Goal: Task Accomplishment & Management: Use online tool/utility

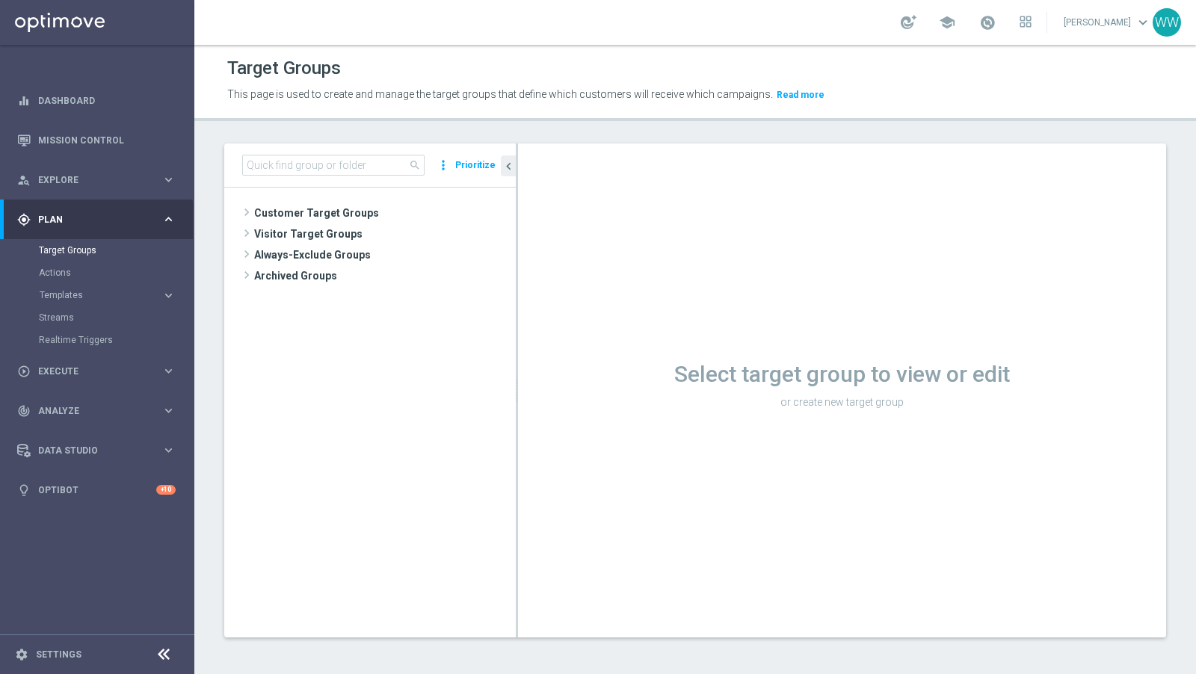
click at [80, 302] on accordion "Templates keyboard_arrow_right Optimail" at bounding box center [116, 295] width 154 height 22
click at [80, 295] on span "Templates" at bounding box center [93, 295] width 107 height 9
click at [79, 353] on div "play_circle_outline Execute keyboard_arrow_right" at bounding box center [96, 371] width 193 height 40
click at [67, 268] on div "play_circle_outline Execute keyboard_arrow_right" at bounding box center [96, 259] width 193 height 40
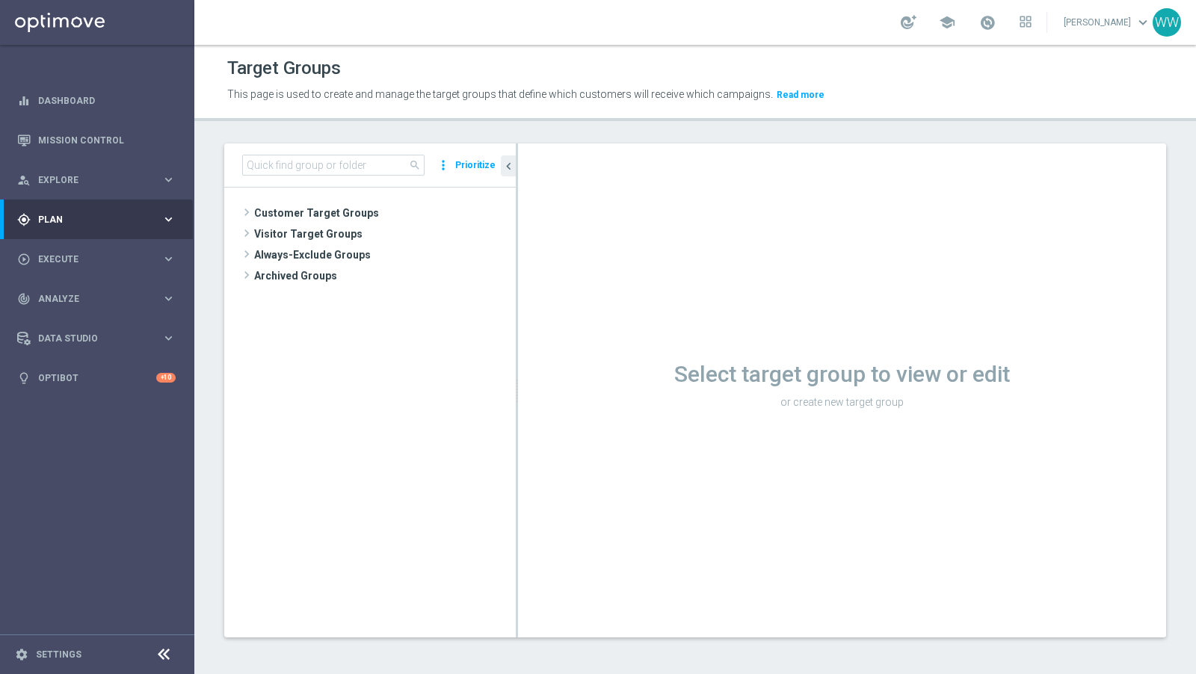
click at [61, 218] on span "Plan" at bounding box center [99, 219] width 123 height 9
click at [71, 275] on link "Actions" at bounding box center [97, 273] width 117 height 12
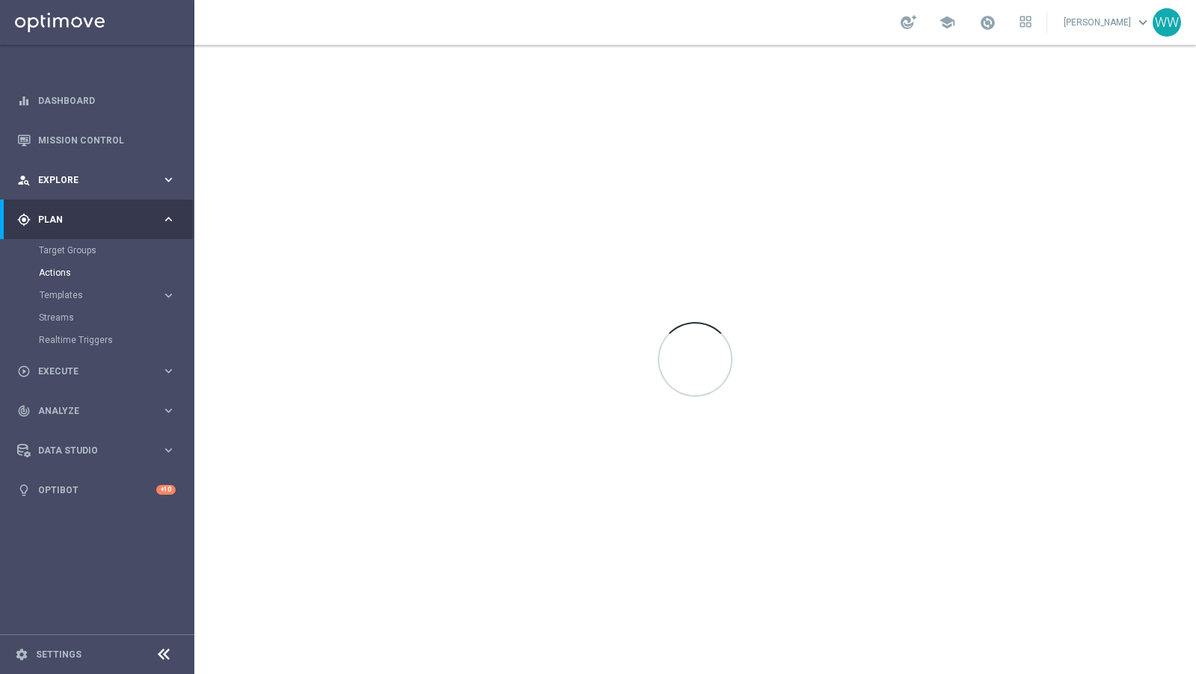
click at [66, 190] on div "person_search Explore keyboard_arrow_right" at bounding box center [96, 180] width 193 height 40
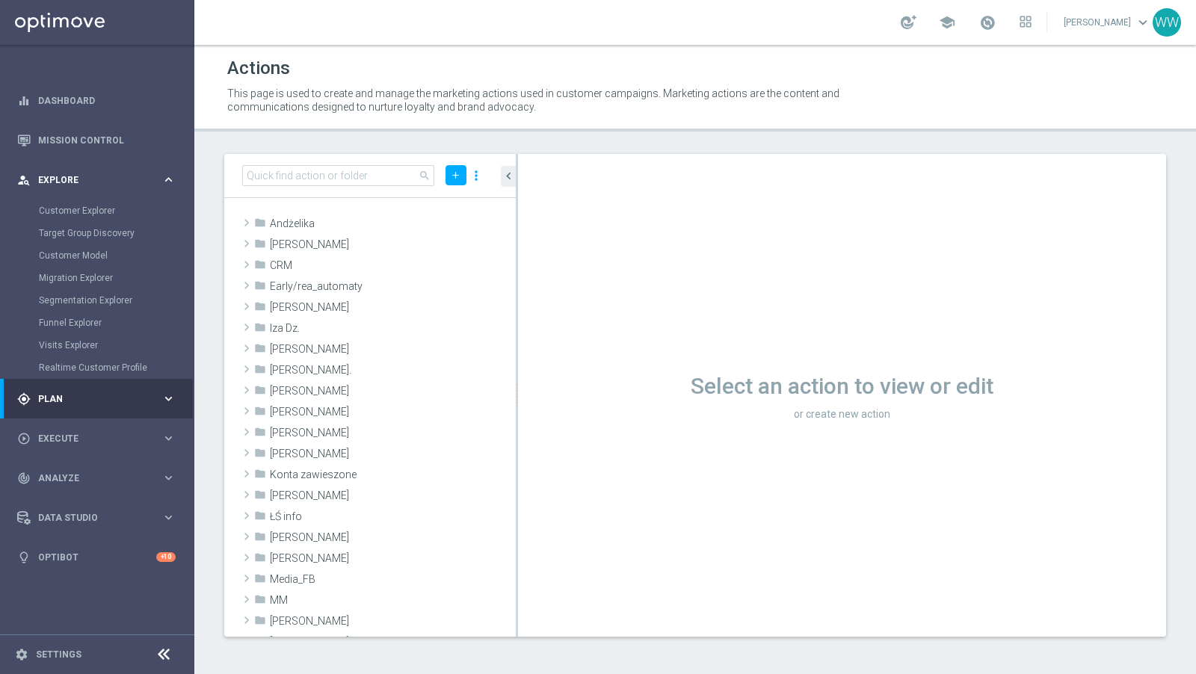
click at [66, 181] on span "Explore" at bounding box center [99, 180] width 123 height 9
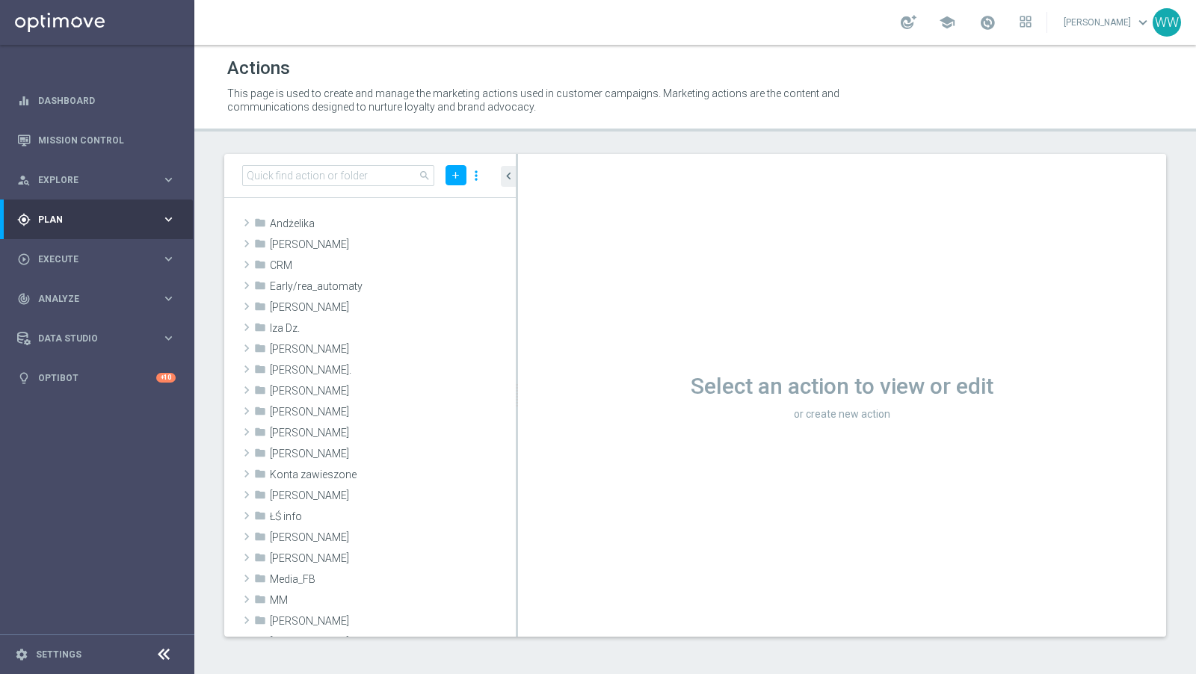
click at [58, 230] on div "gps_fixed Plan keyboard_arrow_right" at bounding box center [96, 220] width 193 height 40
click at [70, 332] on div "Realtime Triggers" at bounding box center [116, 340] width 154 height 22
click at [70, 335] on link "Realtime Triggers" at bounding box center [97, 340] width 117 height 12
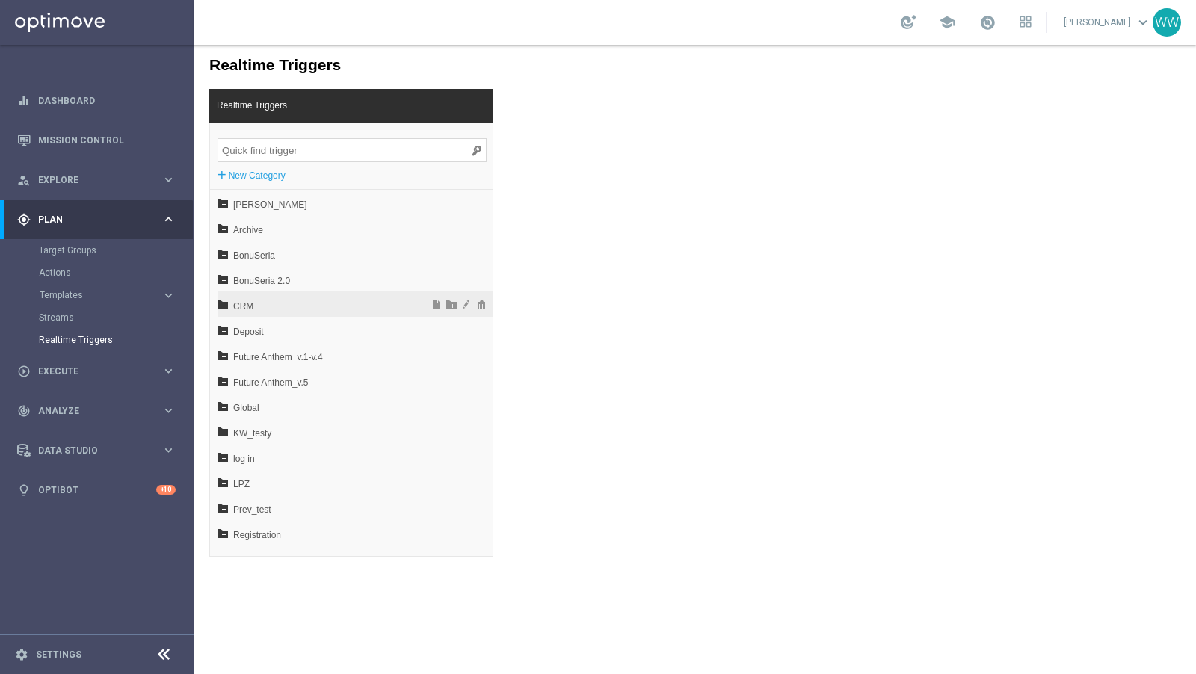
click at [374, 304] on span "CRM" at bounding box center [315, 306] width 165 height 25
click at [439, 306] on span at bounding box center [436, 304] width 15 height 10
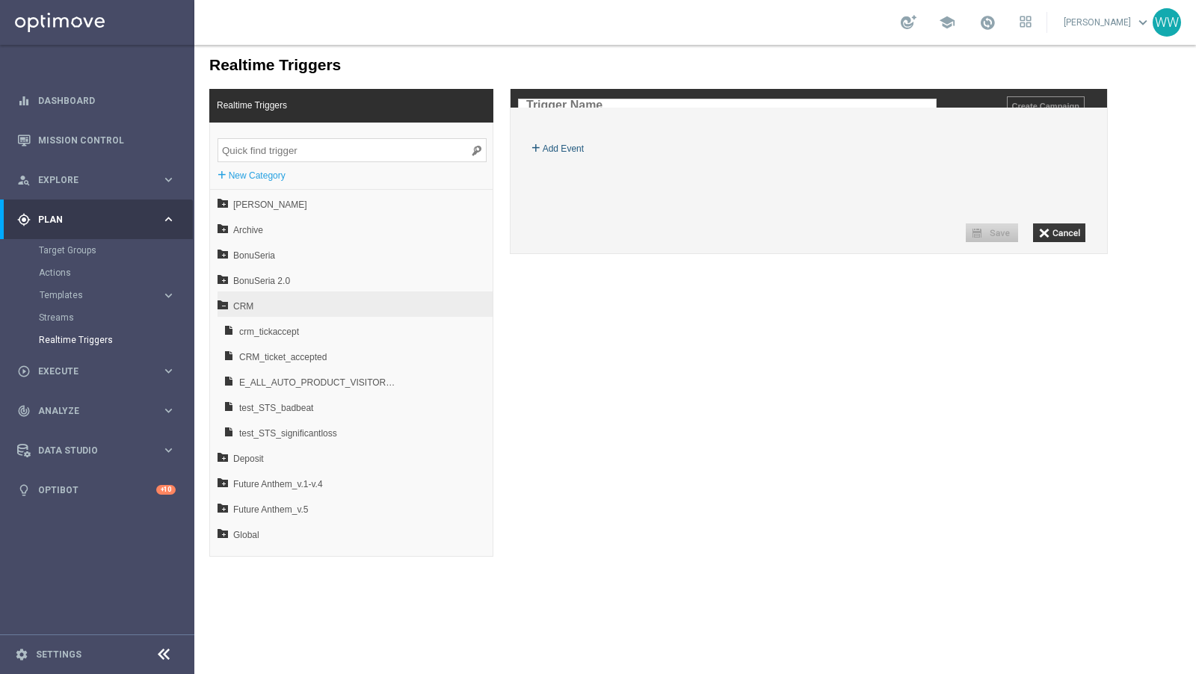
click at [532, 156] on label "+" at bounding box center [536, 148] width 9 height 15
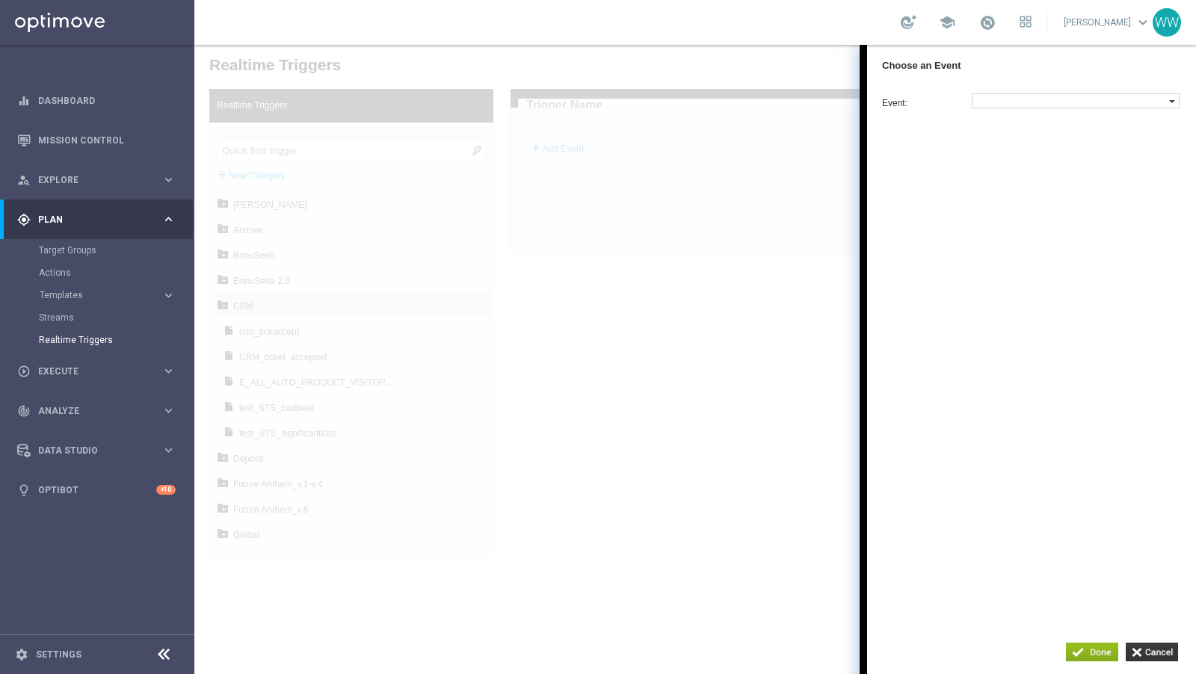
click at [1008, 98] on label at bounding box center [1071, 100] width 197 height 13
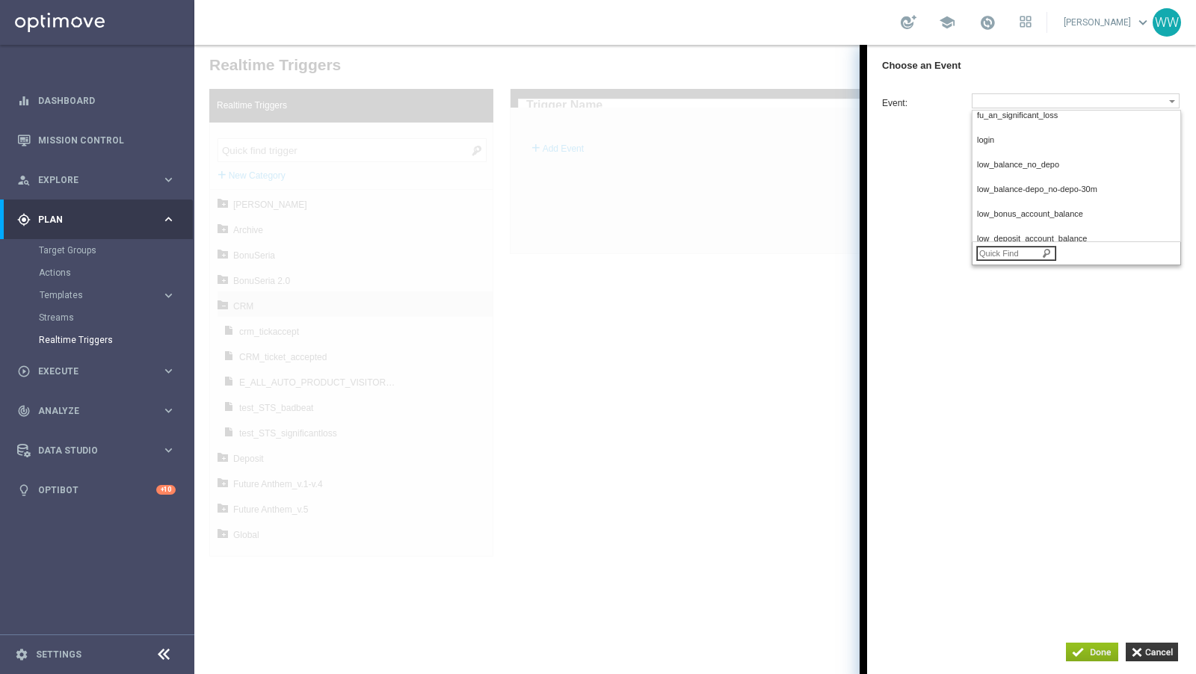
click at [1007, 256] on input "search" at bounding box center [1016, 253] width 80 height 15
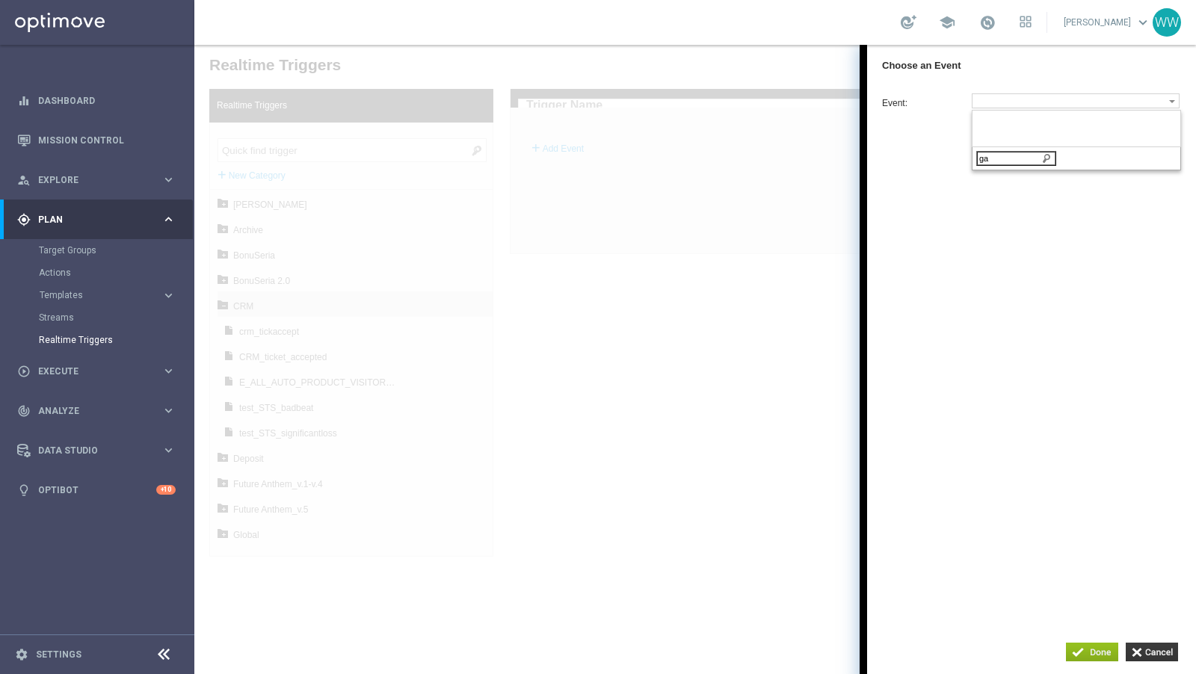
type input "g"
type input "r"
type input "c"
type input "v"
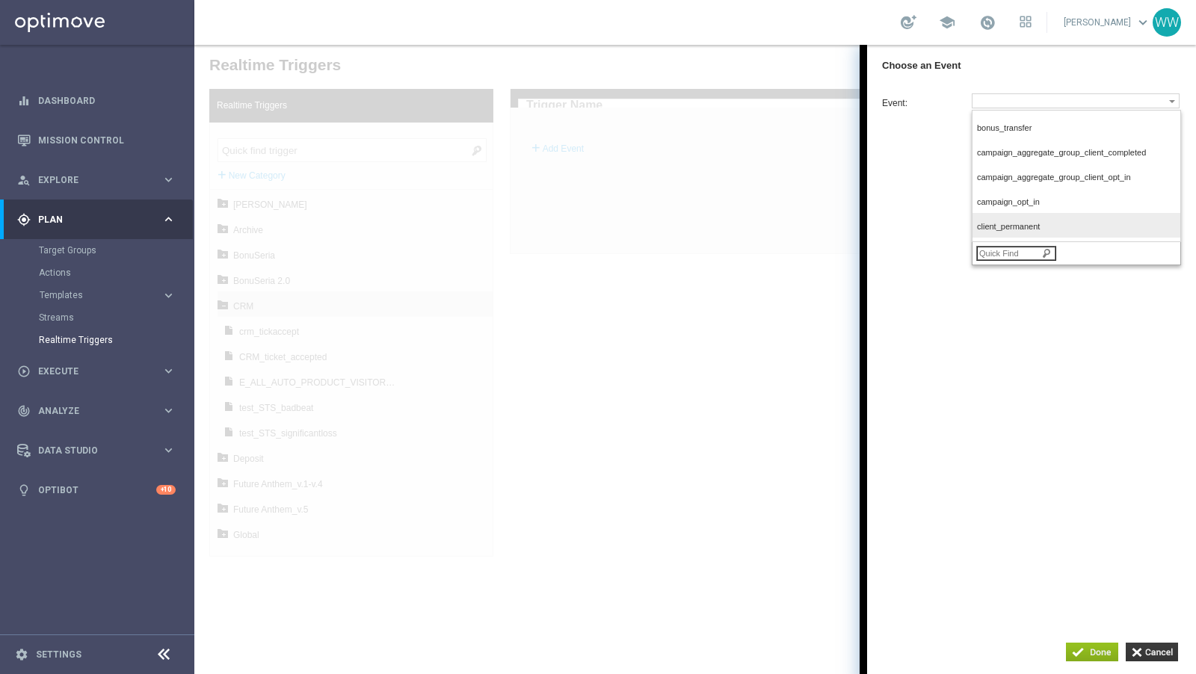
scroll to position [605, 0]
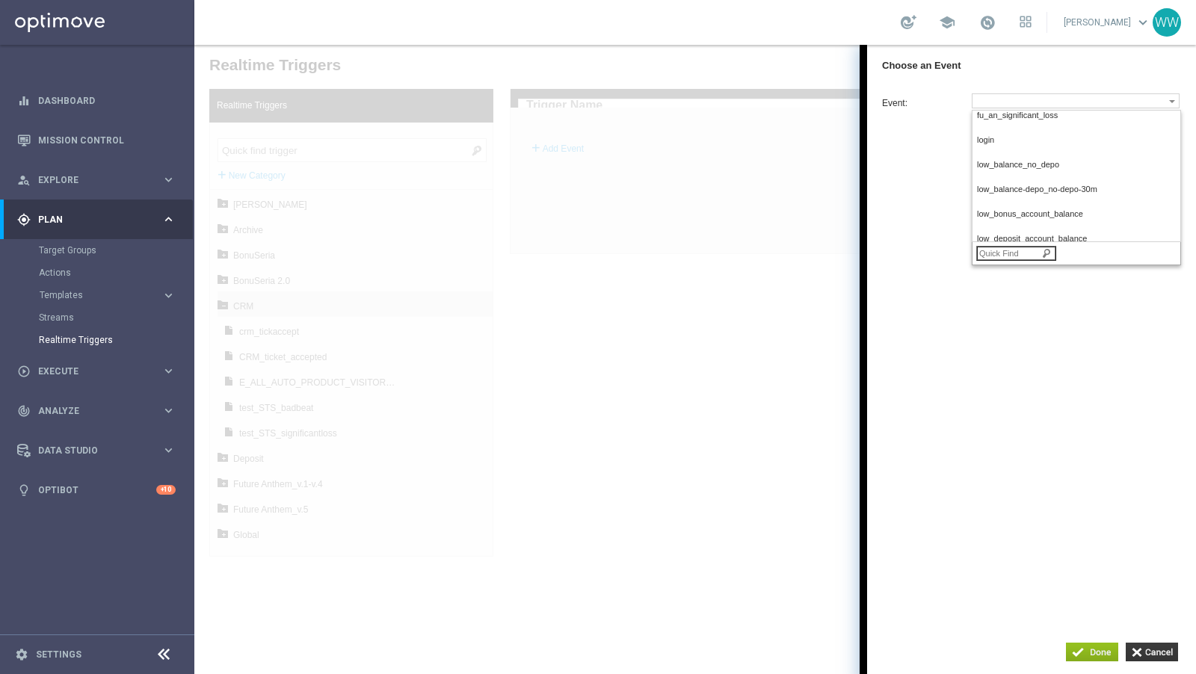
click at [883, 239] on div "Event: bonus_transfer campaign_aggregate_group_client_completed campaign_aggreg…" at bounding box center [1039, 186] width 314 height 187
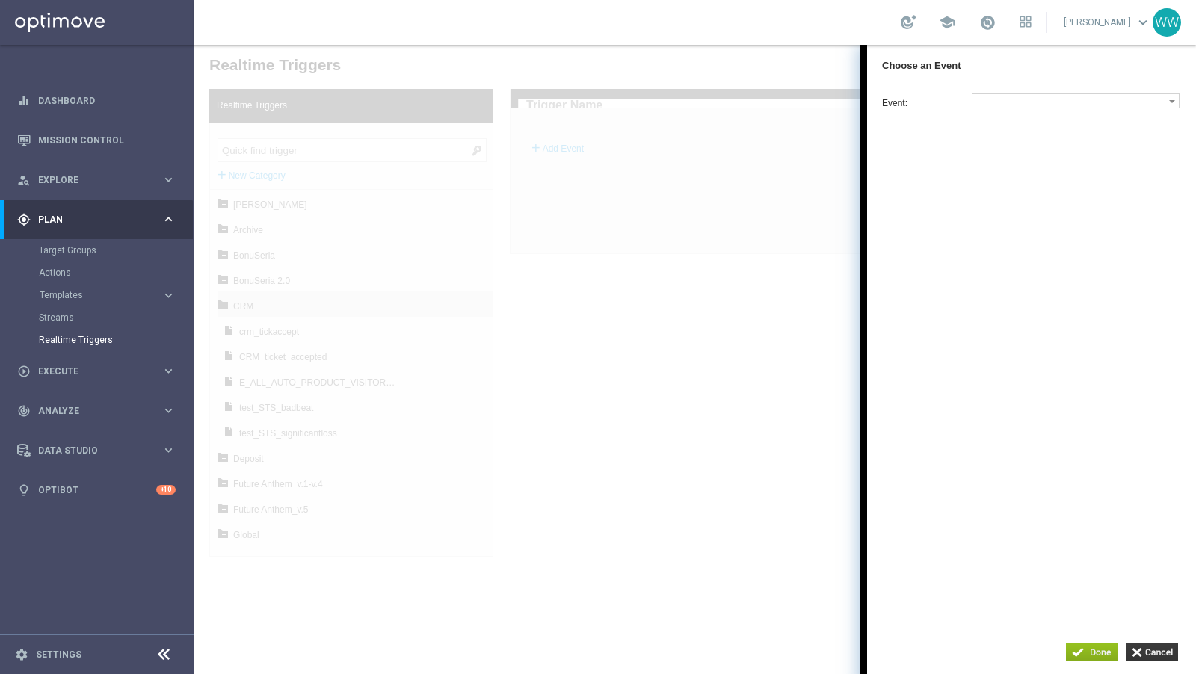
click at [627, 210] on div at bounding box center [695, 360] width 1002 height 630
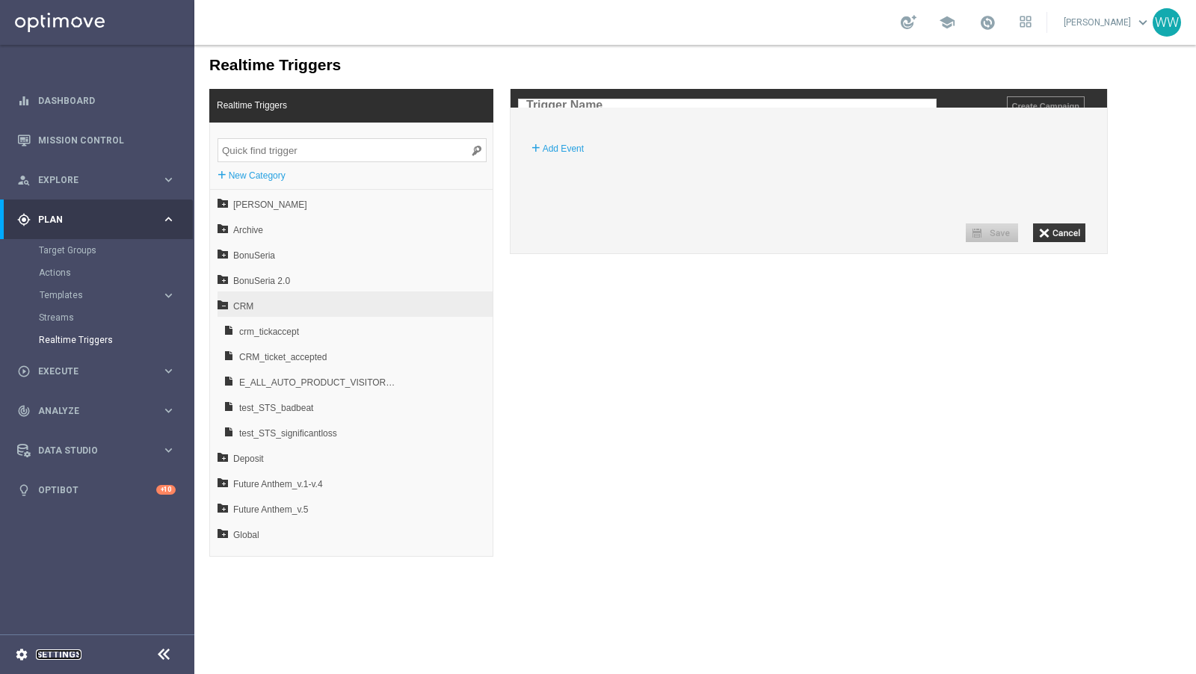
click at [37, 656] on link "Settings" at bounding box center [59, 654] width 46 height 9
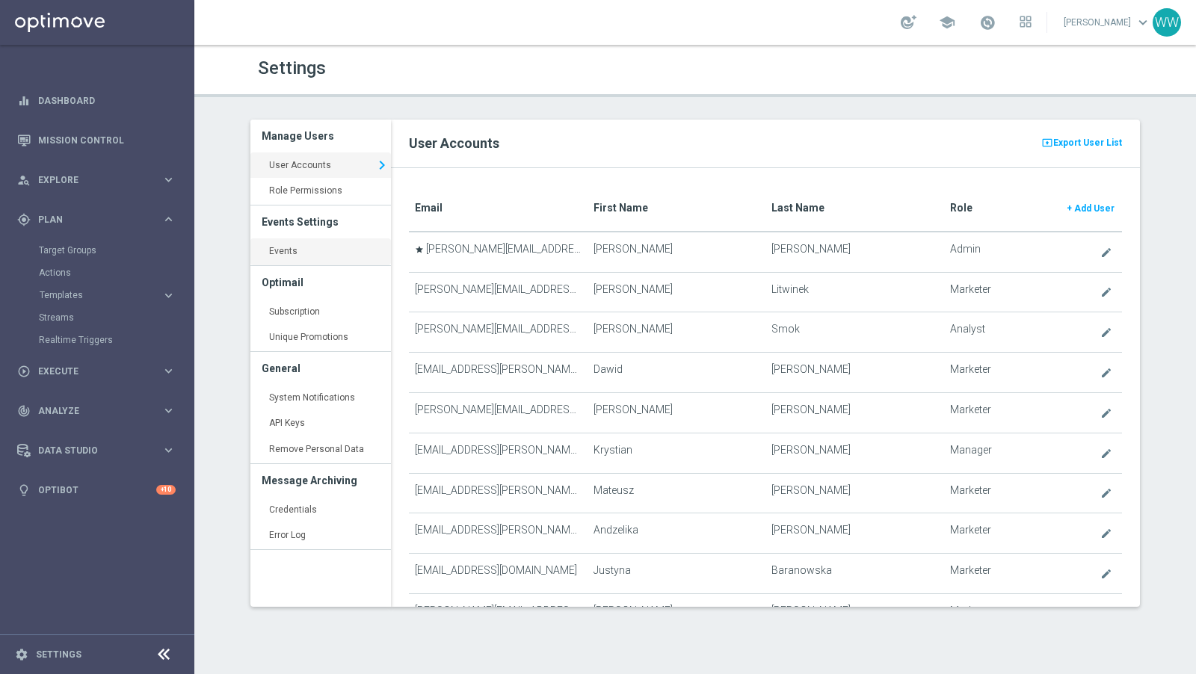
click at [302, 256] on link "Events keyboard_arrow_right" at bounding box center [320, 252] width 141 height 27
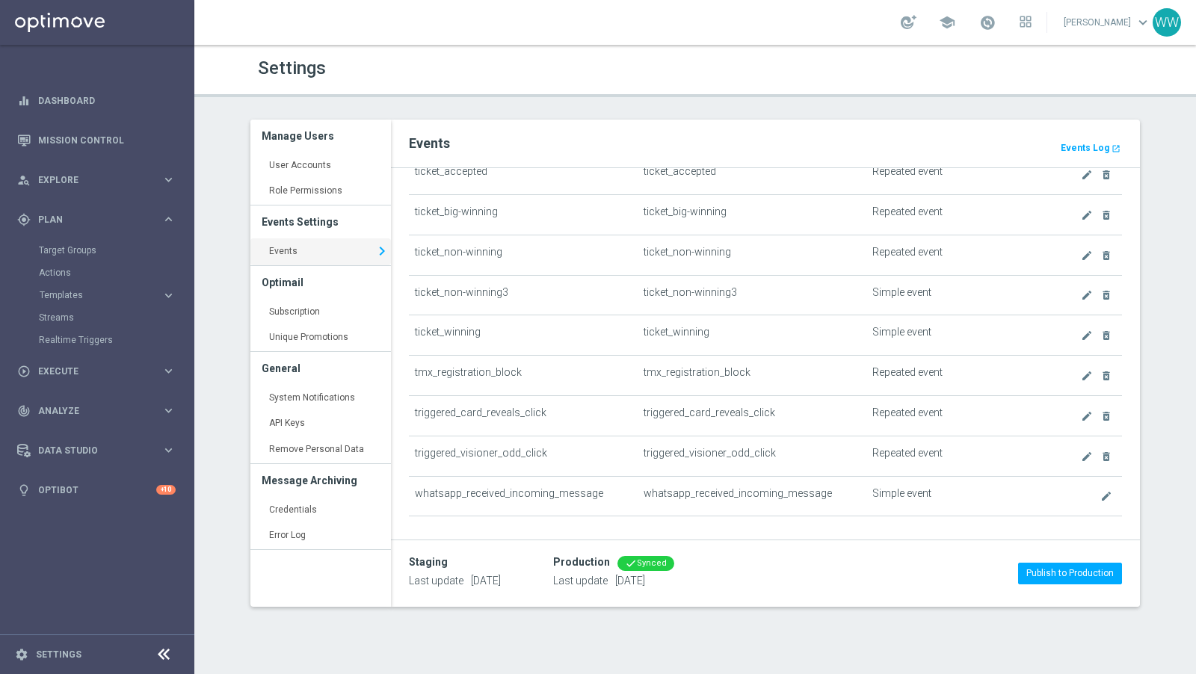
scroll to position [2045, 0]
